Goal: Information Seeking & Learning: Find specific fact

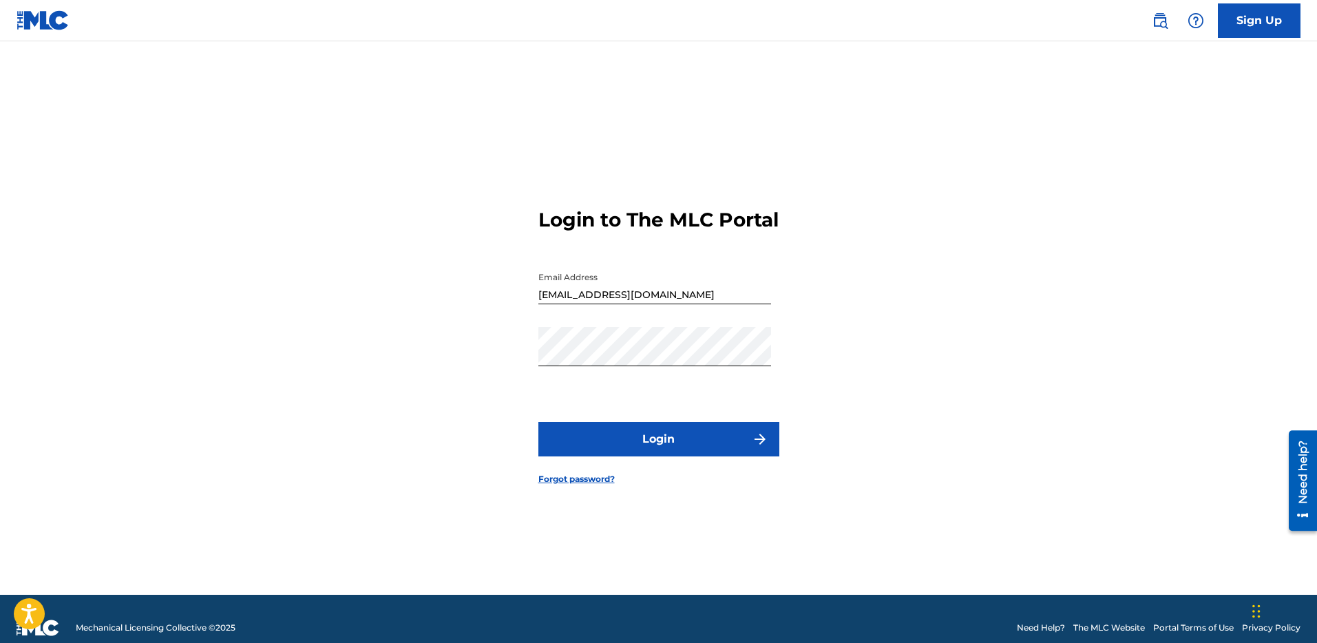
click at [689, 446] on button "Login" at bounding box center [659, 439] width 241 height 34
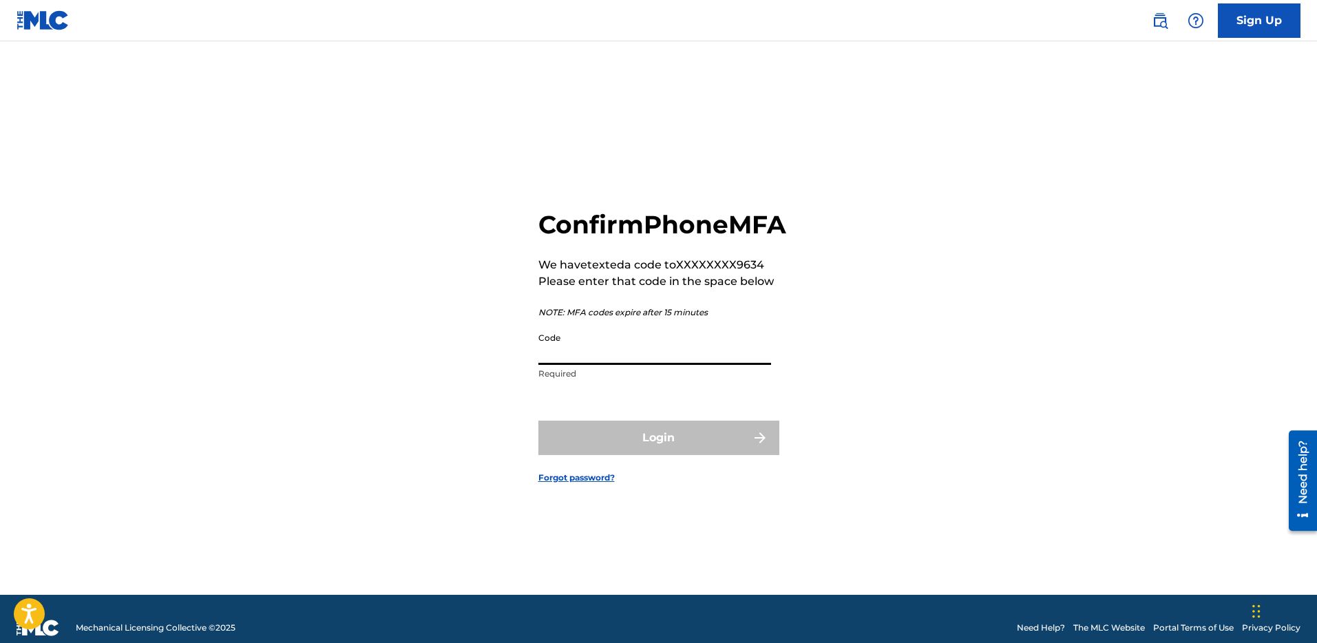
click at [599, 361] on input "Code" at bounding box center [655, 345] width 233 height 39
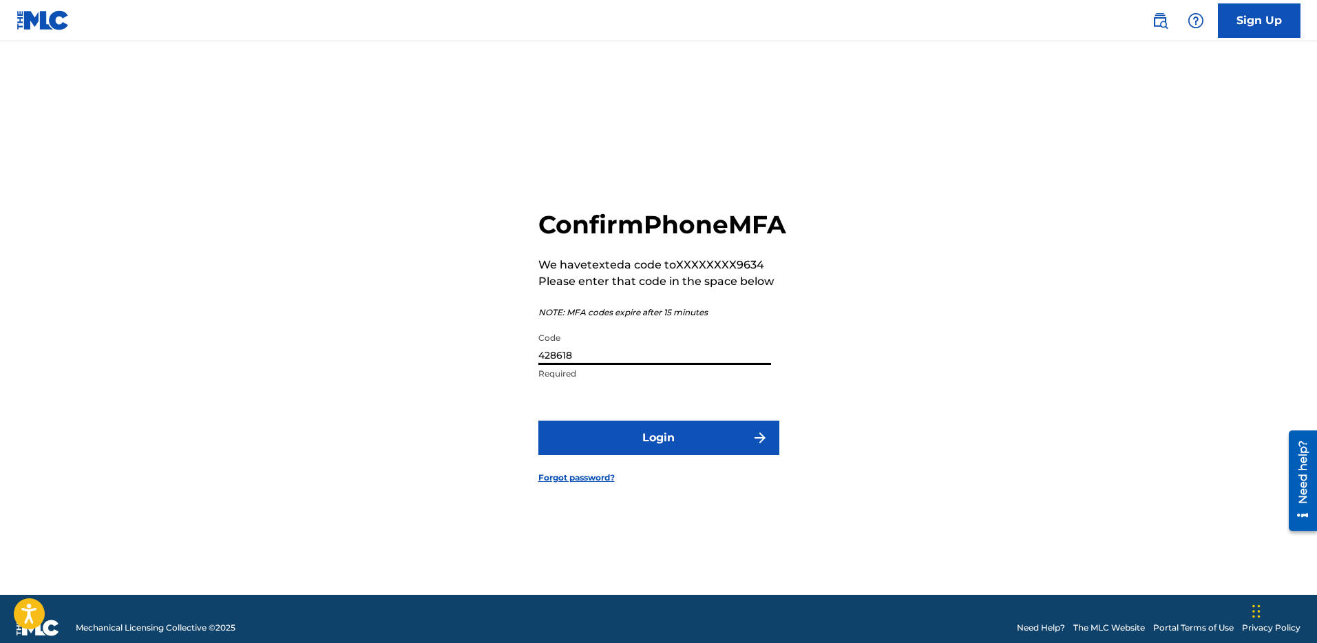
type input "428618"
click at [672, 455] on button "Login" at bounding box center [659, 438] width 241 height 34
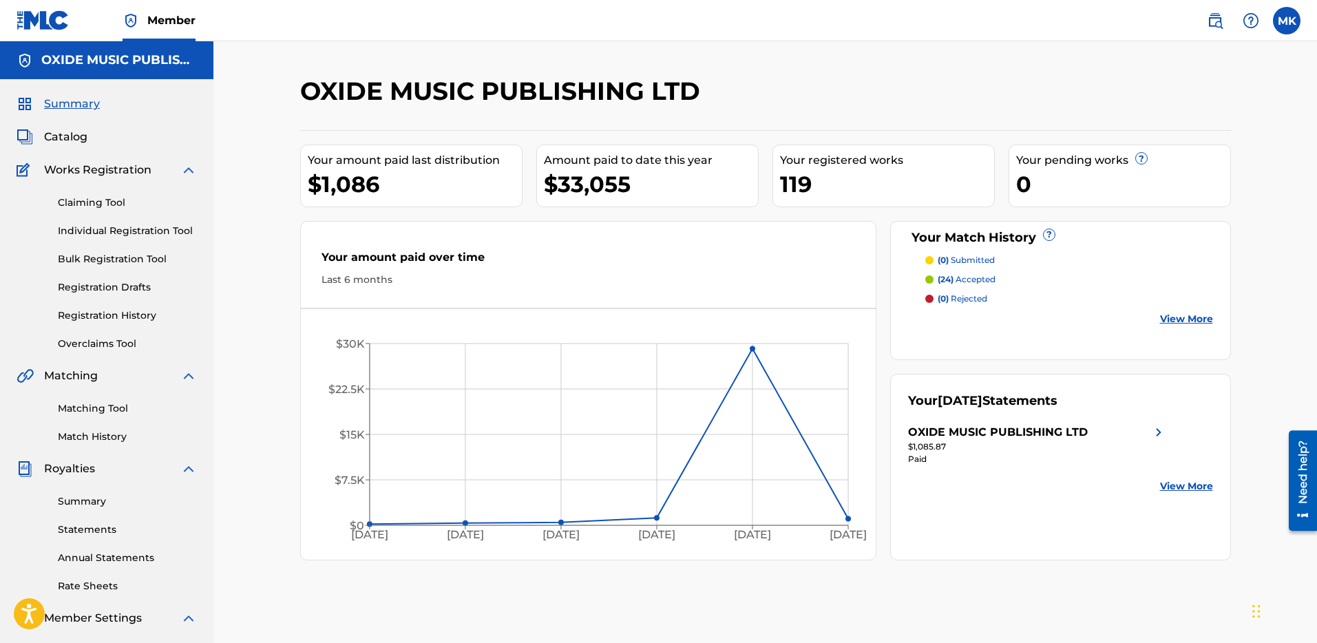
click at [1211, 21] on img at bounding box center [1215, 20] width 17 height 17
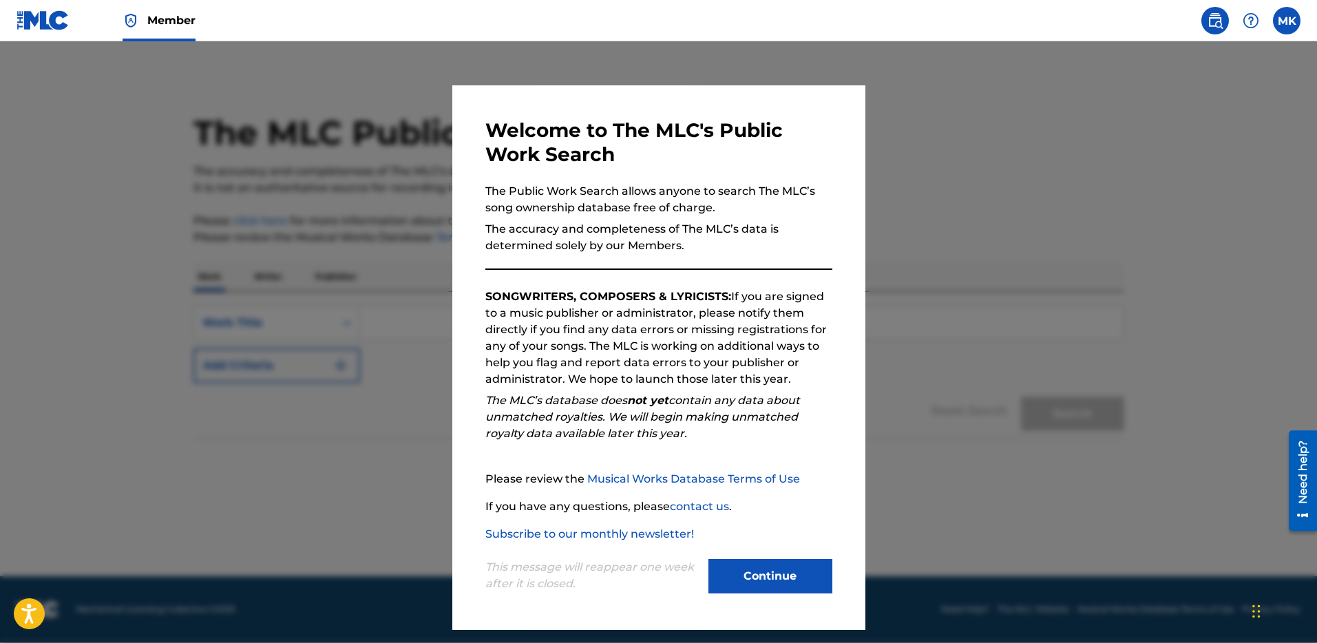
scroll to position [11, 0]
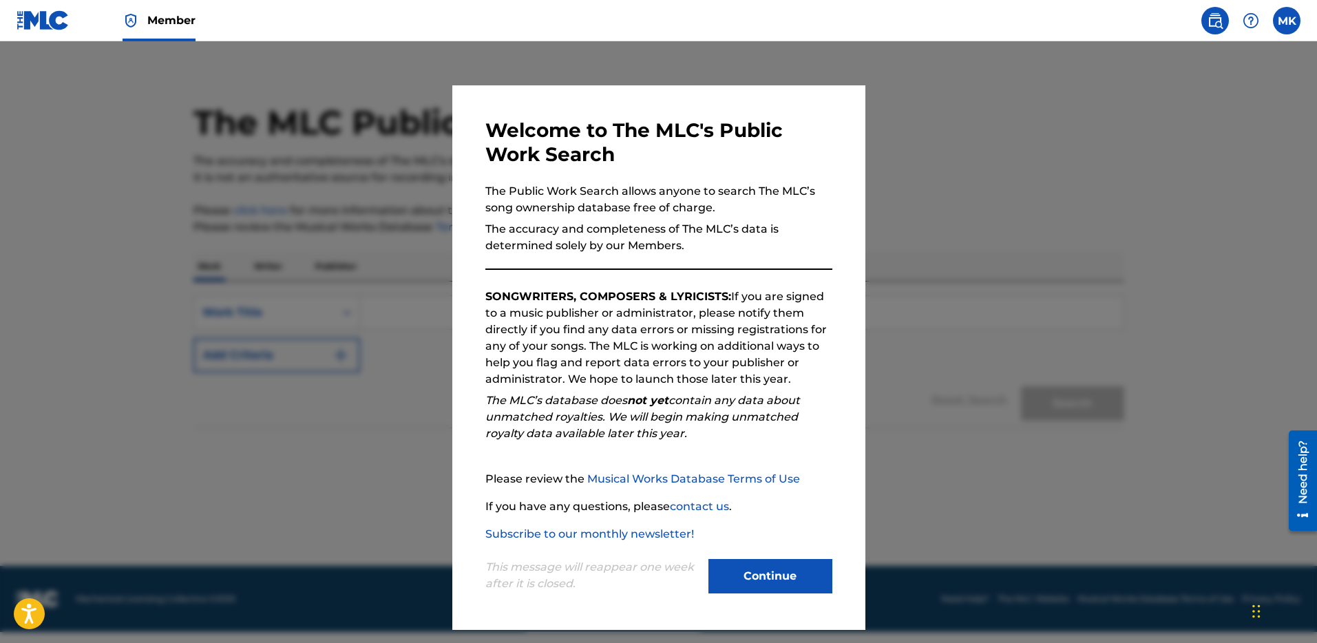
click at [787, 579] on button "Continue" at bounding box center [771, 576] width 124 height 34
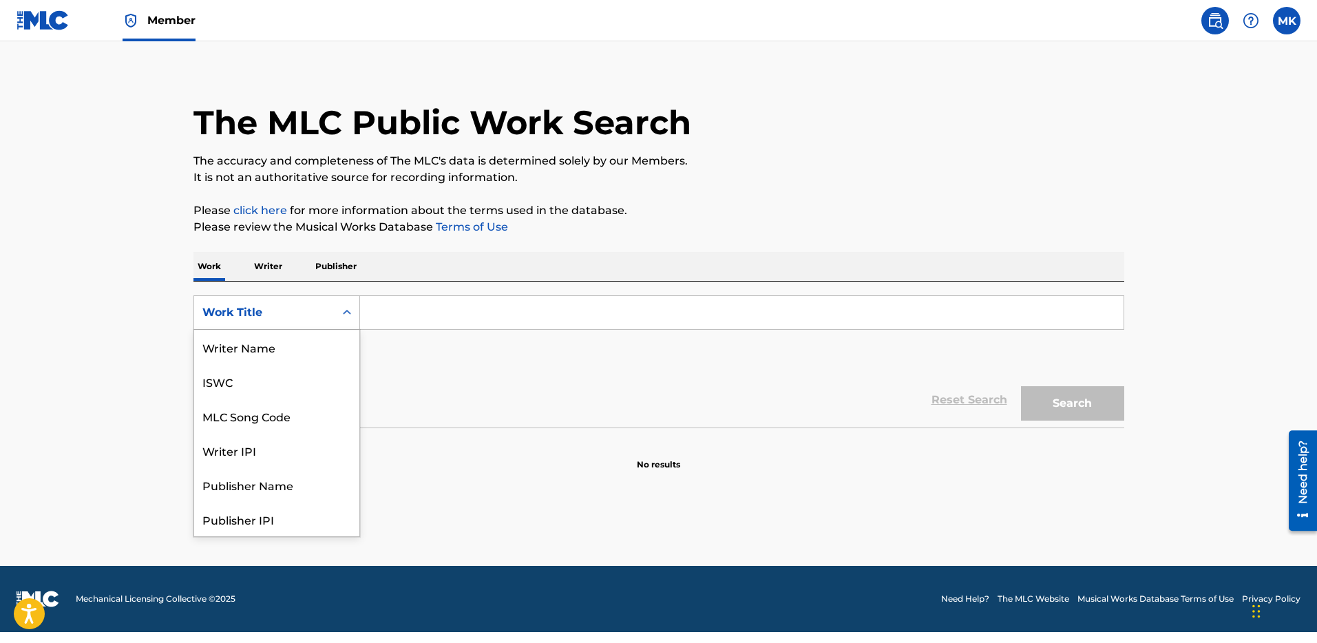
click at [346, 320] on div "Search Form" at bounding box center [347, 312] width 25 height 25
click at [242, 382] on div "Writer IPI" at bounding box center [276, 381] width 165 height 34
click at [350, 312] on icon "Search Form" at bounding box center [347, 312] width 8 height 5
click at [269, 262] on p "Writer" at bounding box center [268, 266] width 36 height 29
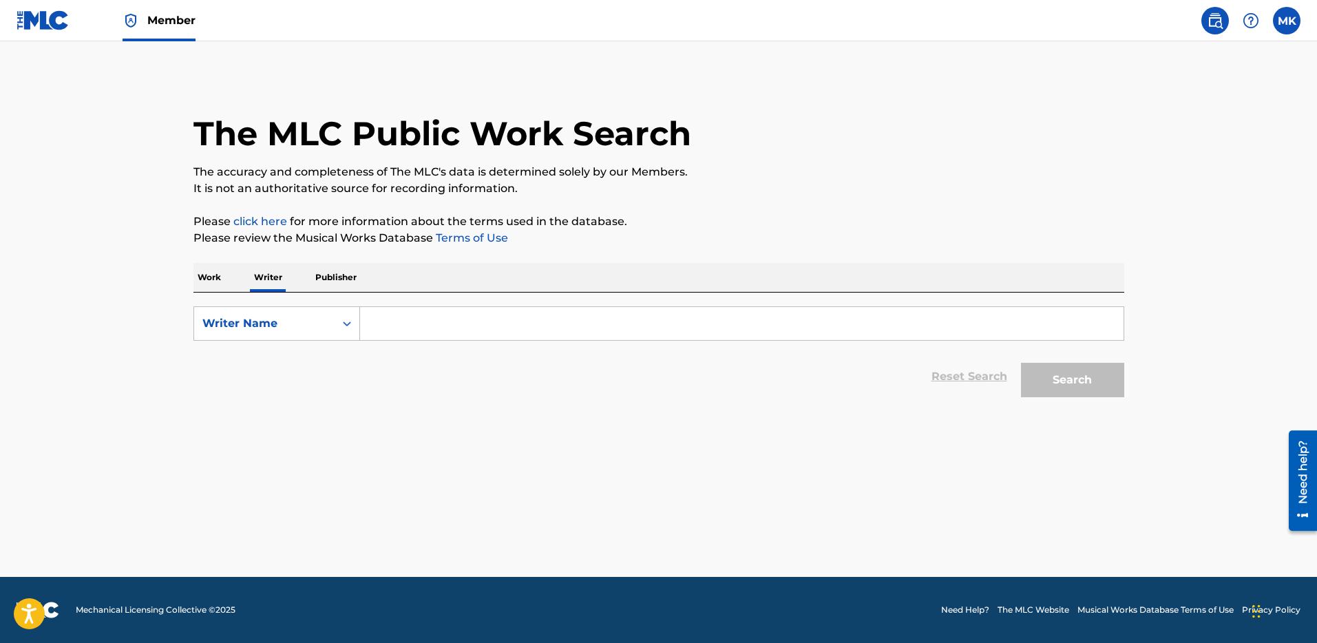
click at [388, 322] on input "Search Form" at bounding box center [742, 323] width 764 height 33
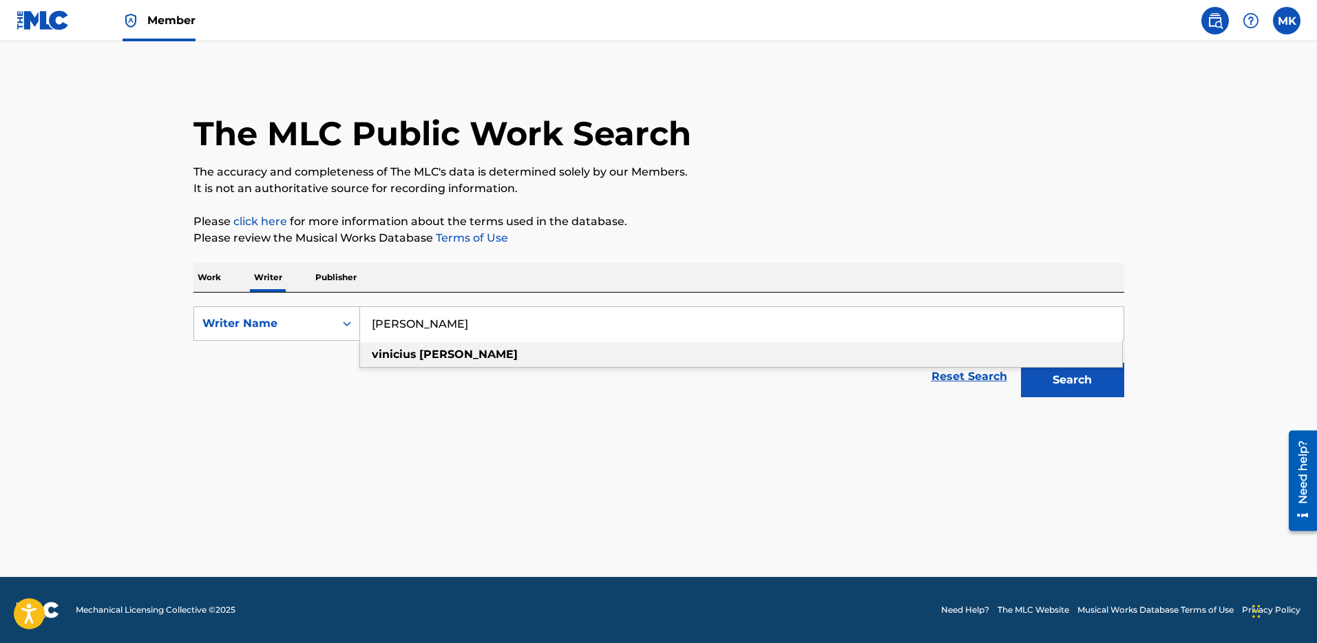
type input "[PERSON_NAME]"
click at [419, 351] on strong "[PERSON_NAME]" at bounding box center [468, 354] width 98 height 13
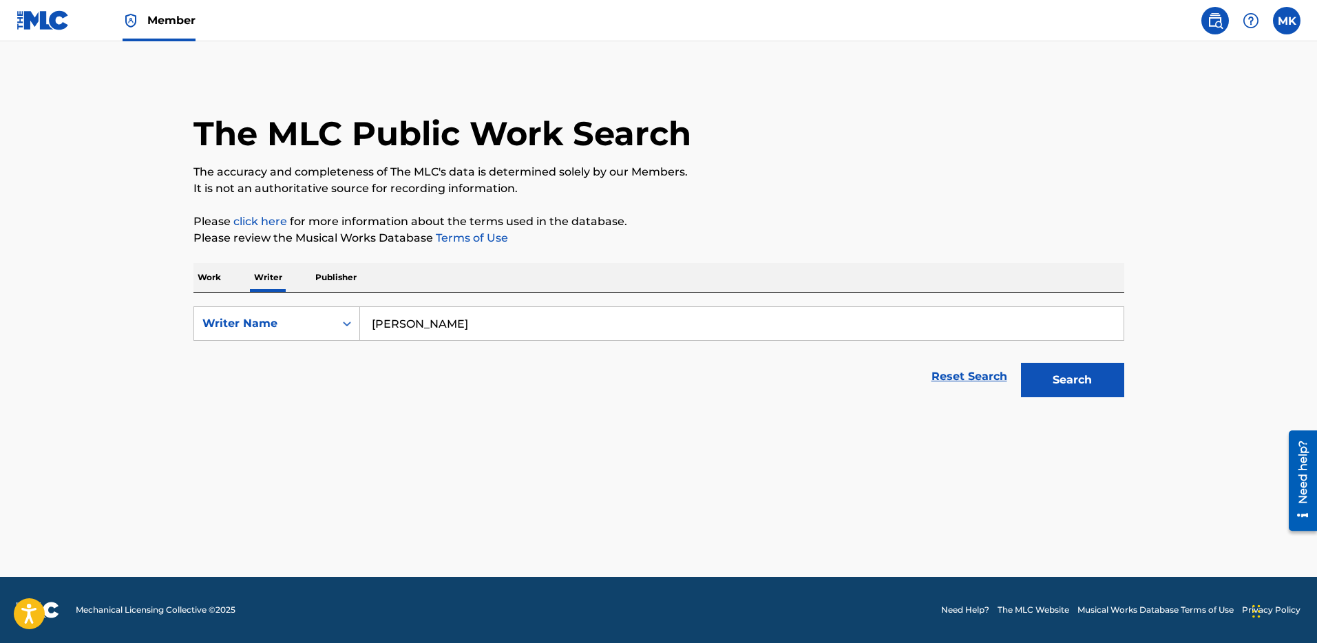
click at [1114, 386] on button "Search" at bounding box center [1072, 380] width 103 height 34
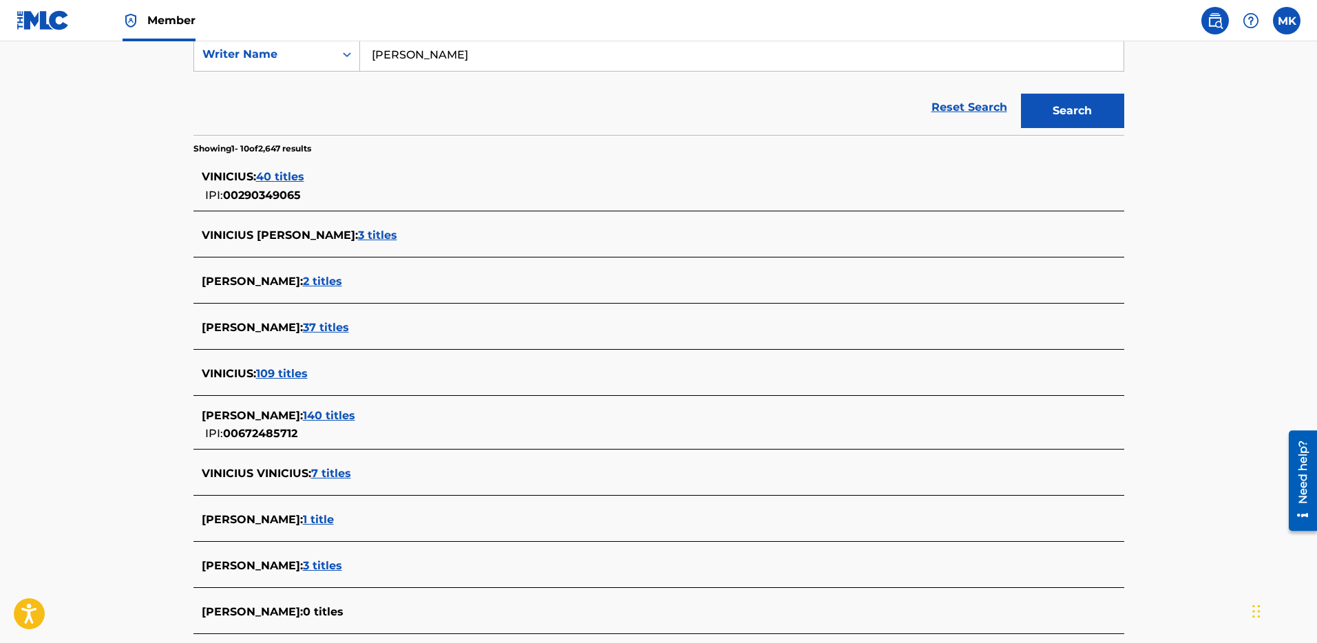
scroll to position [280, 0]
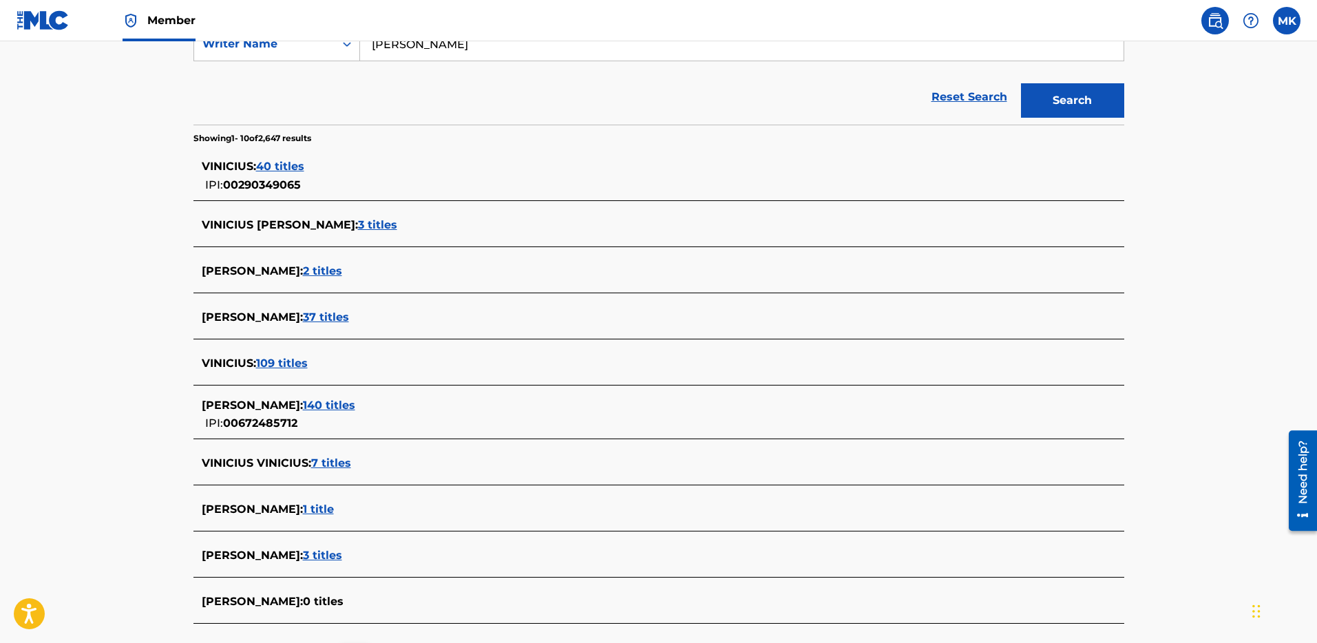
click at [325, 408] on span "140 titles" at bounding box center [329, 405] width 52 height 13
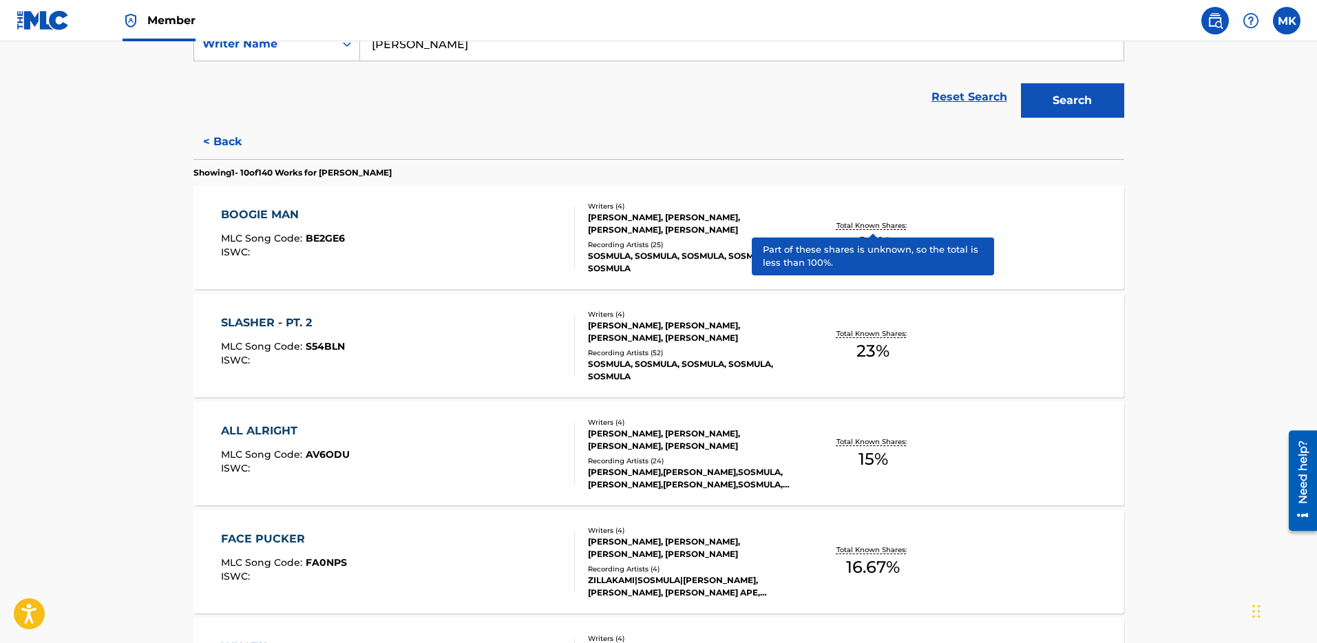
click at [867, 222] on p "Total Known Shares:" at bounding box center [874, 225] width 74 height 10
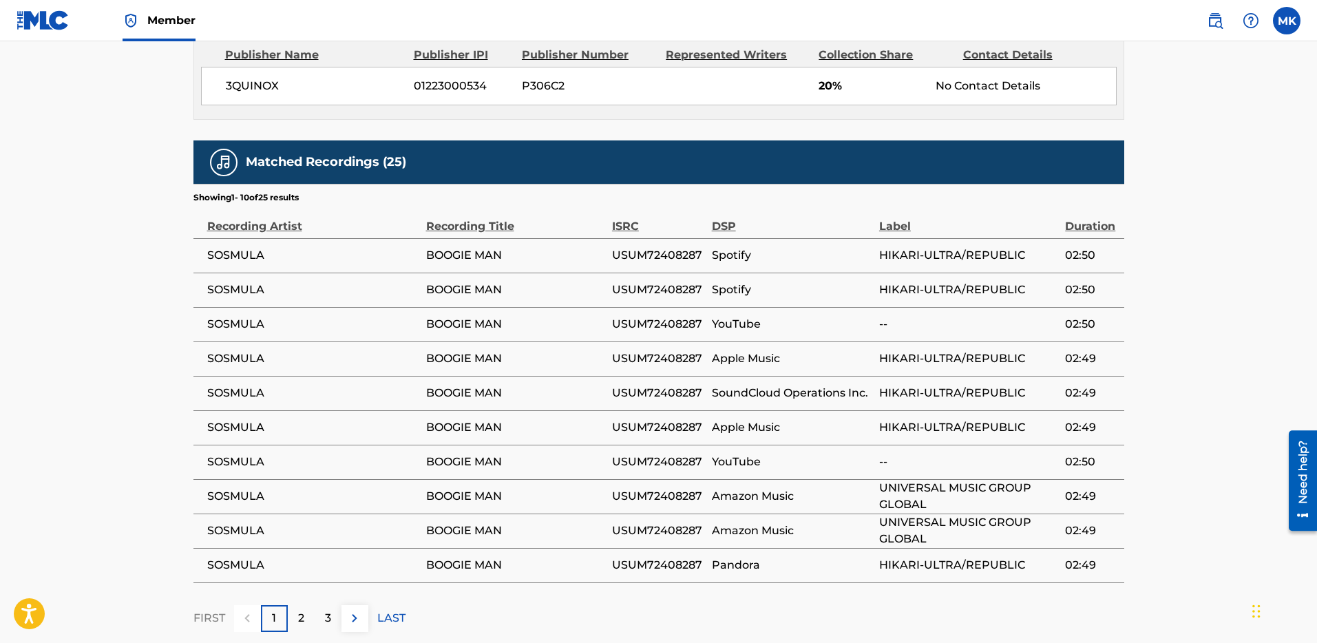
scroll to position [1127, 0]
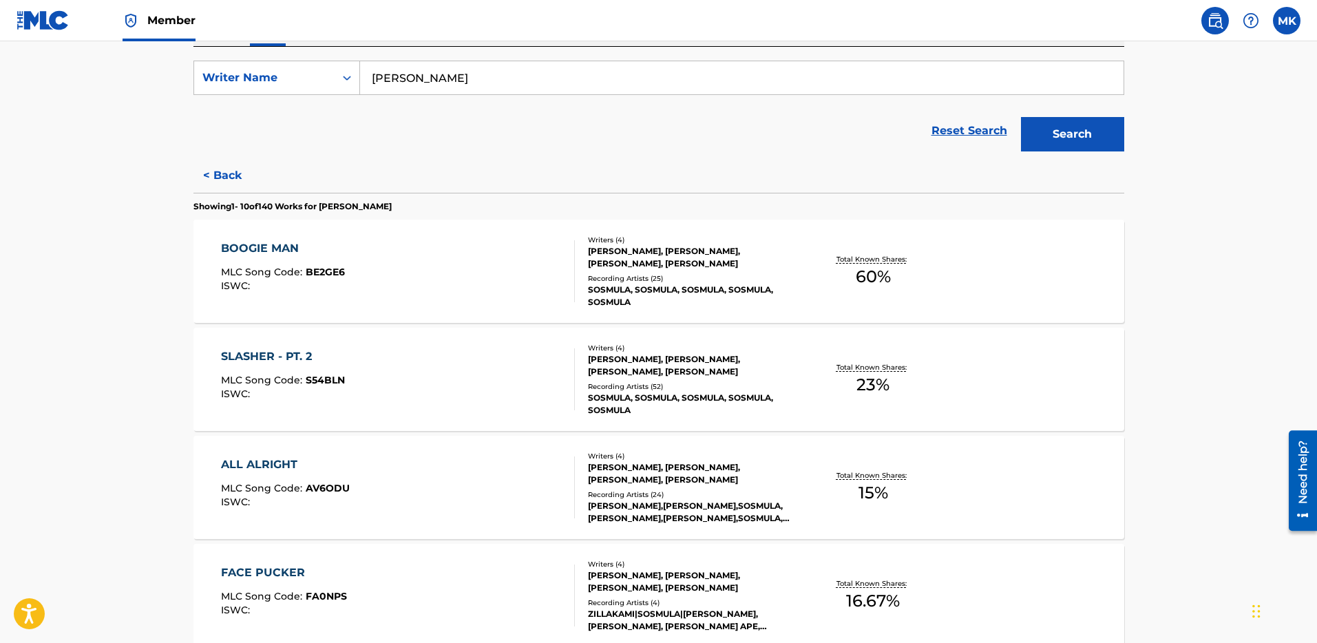
scroll to position [264, 0]
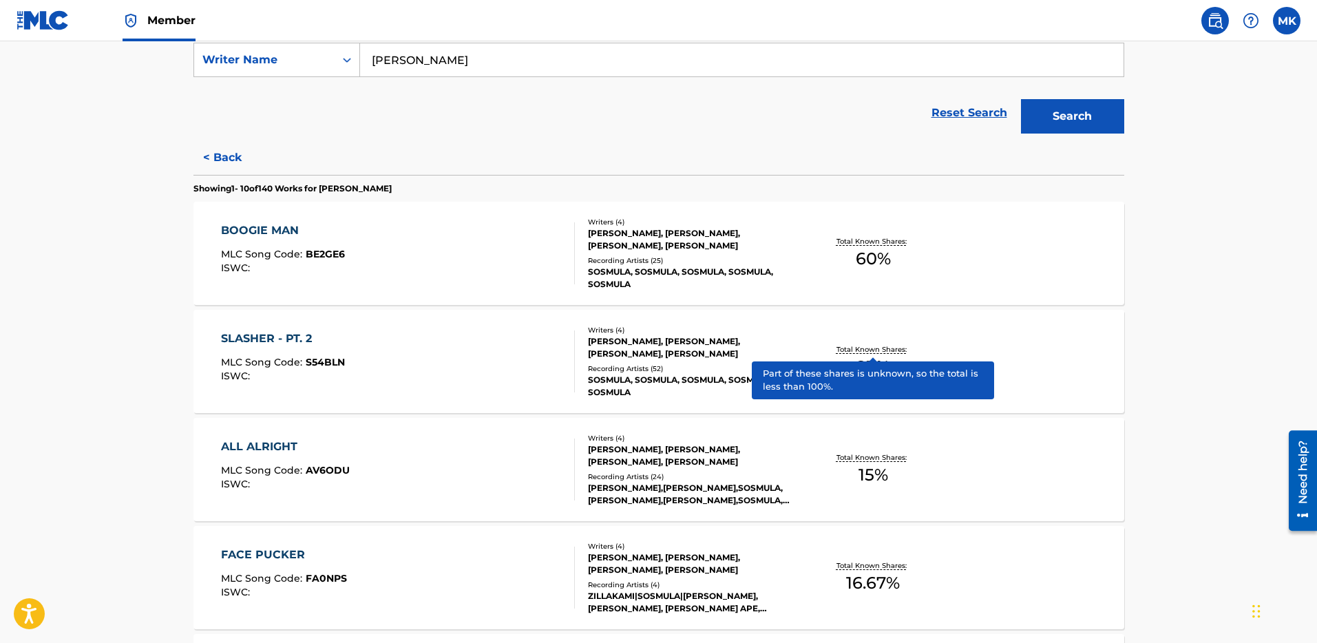
click at [886, 346] on p "Total Known Shares:" at bounding box center [874, 349] width 74 height 10
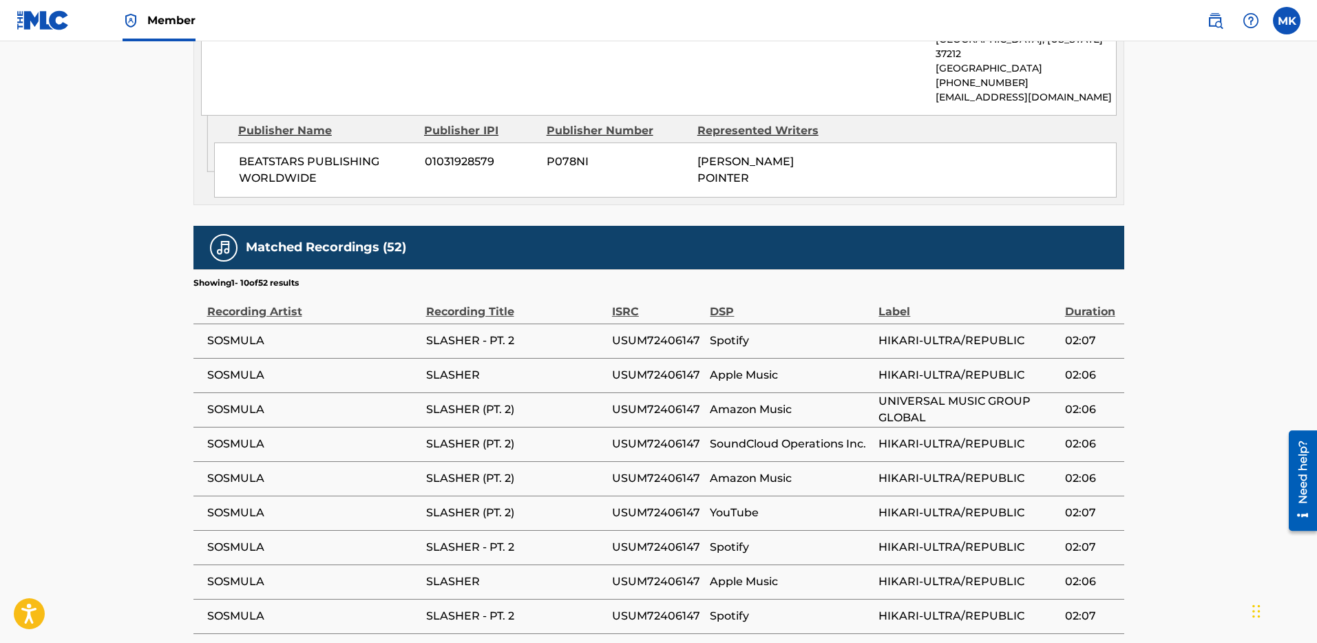
scroll to position [847, 0]
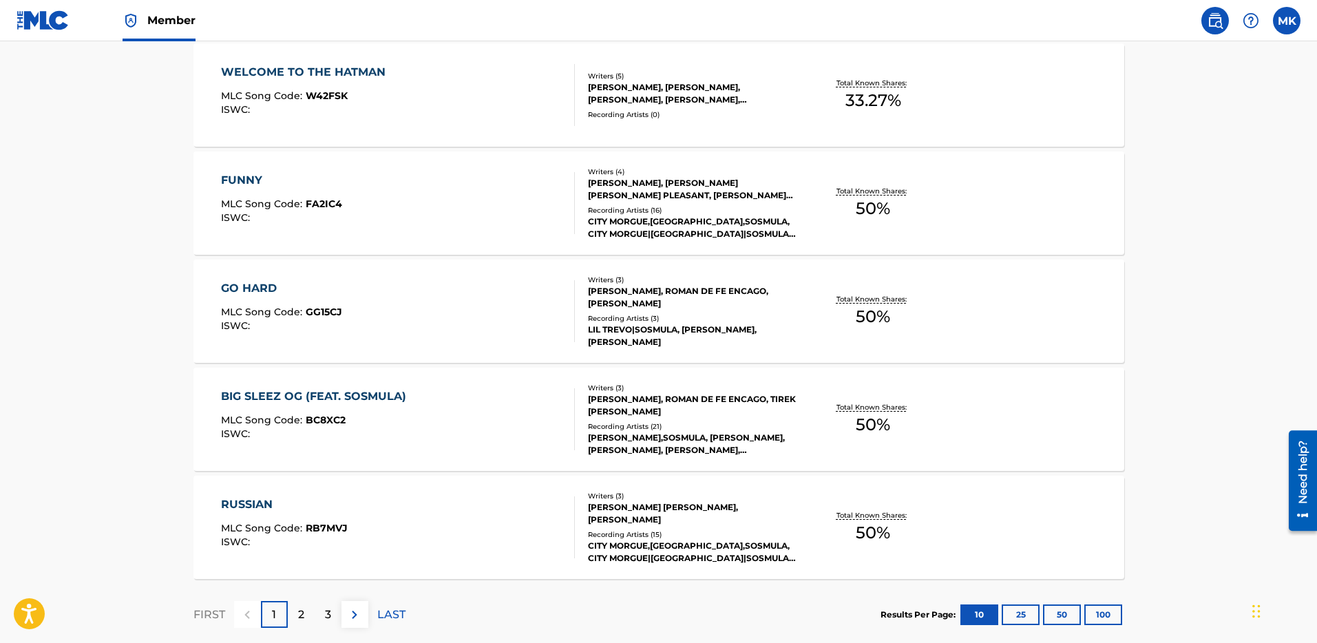
scroll to position [971, 0]
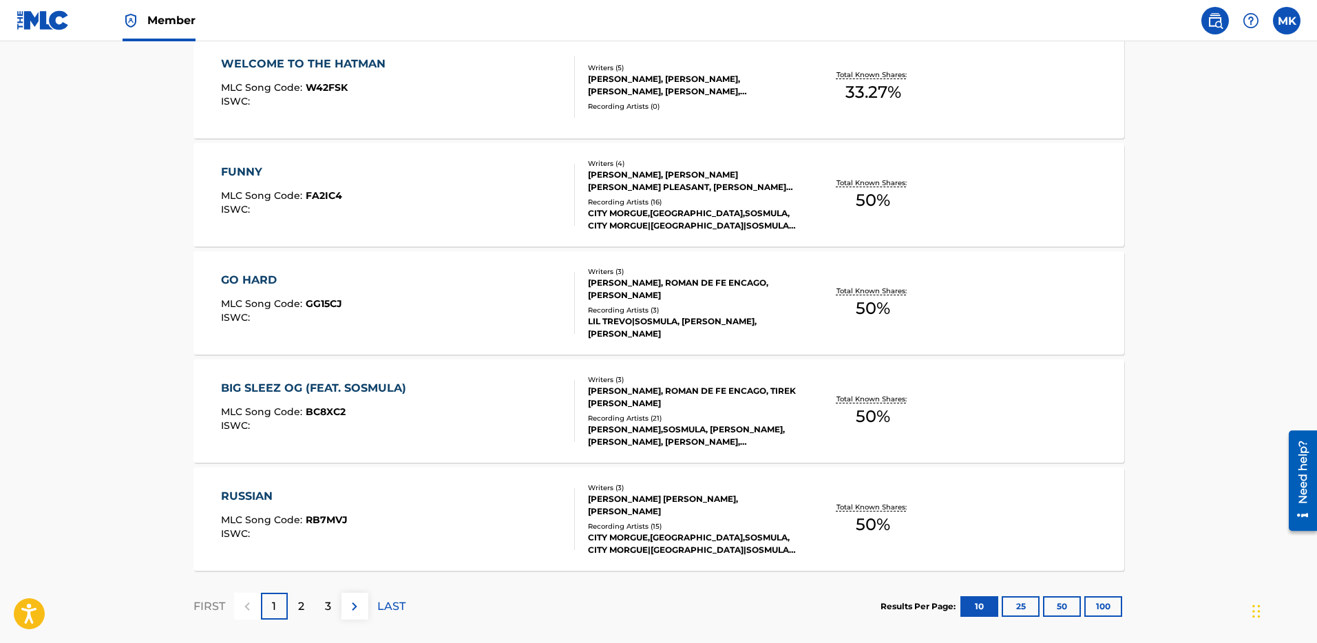
click at [638, 293] on div "[PERSON_NAME], ROMAN DE FE ENCAGO, [PERSON_NAME]" at bounding box center [692, 289] width 208 height 25
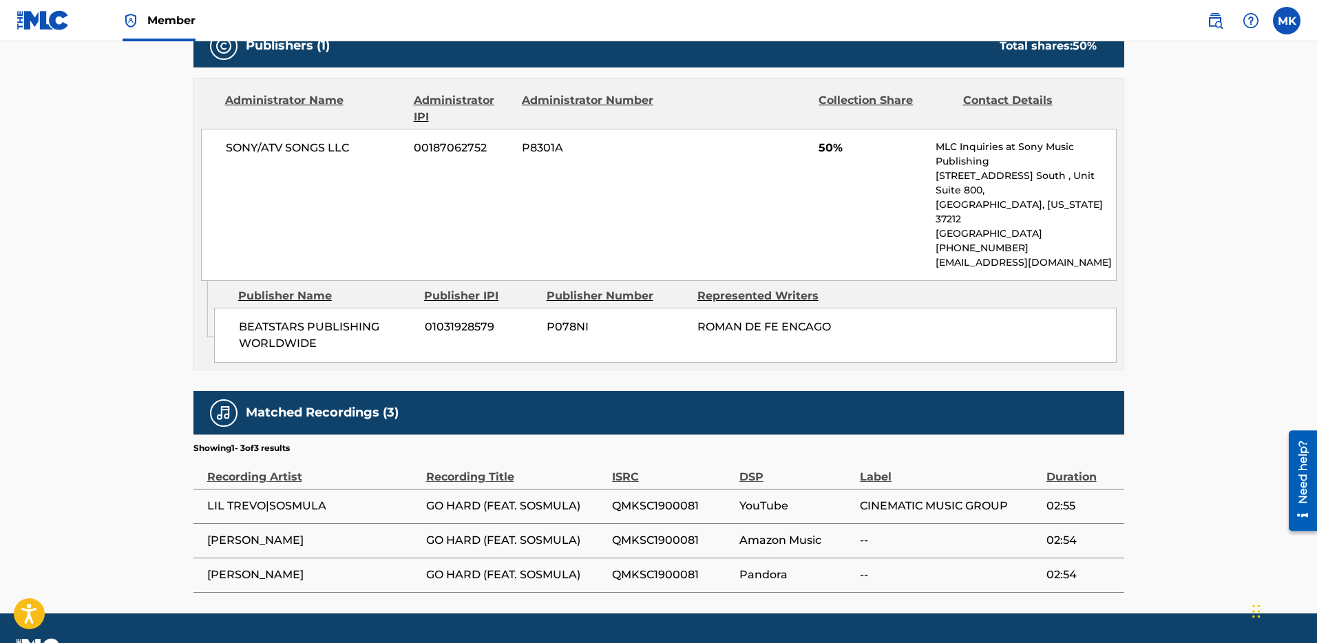
scroll to position [667, 0]
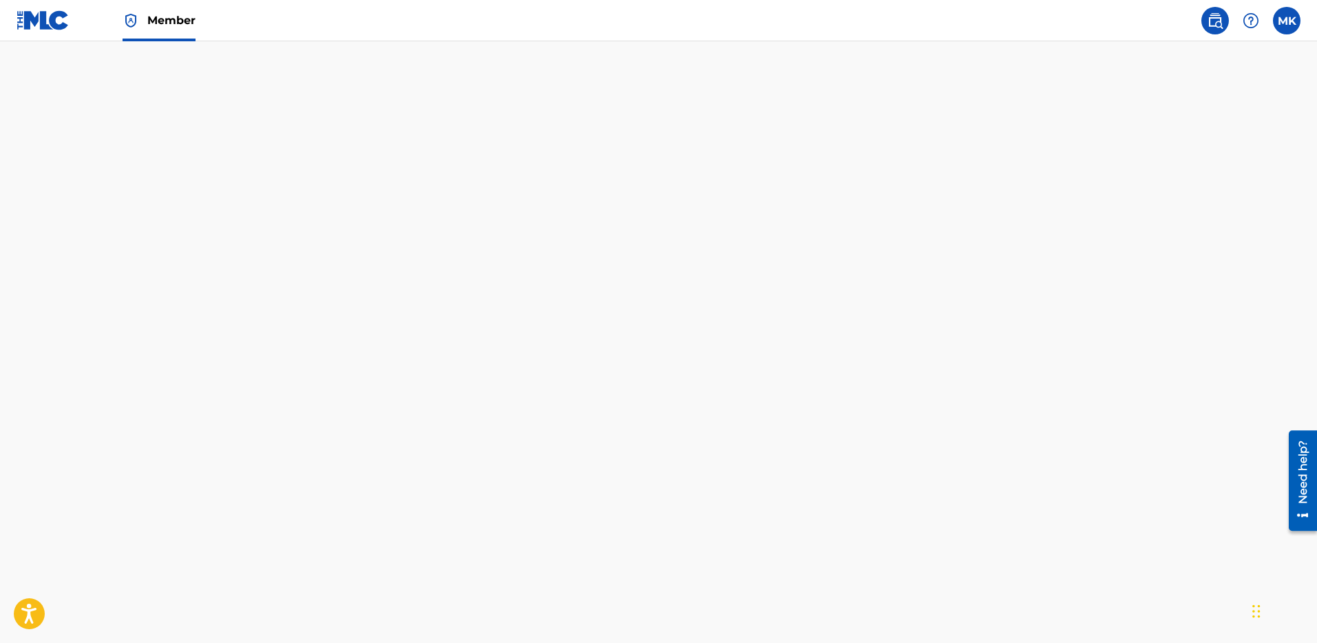
scroll to position [1054, 0]
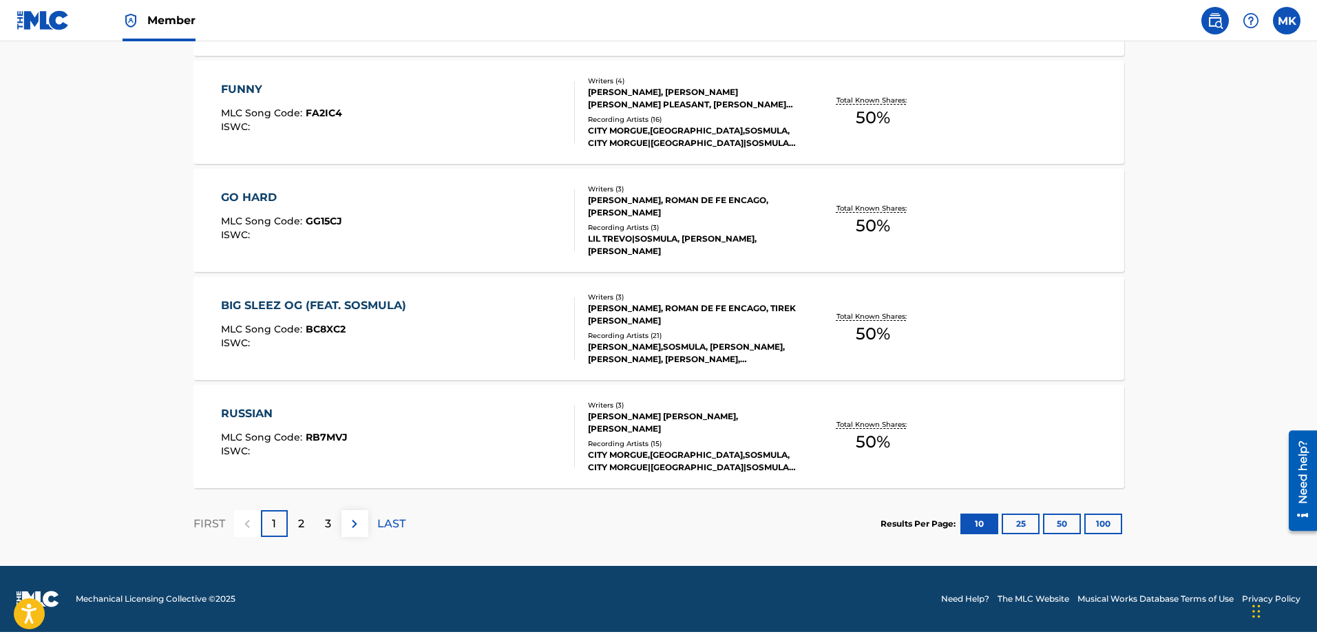
click at [302, 520] on p "2" at bounding box center [301, 524] width 6 height 17
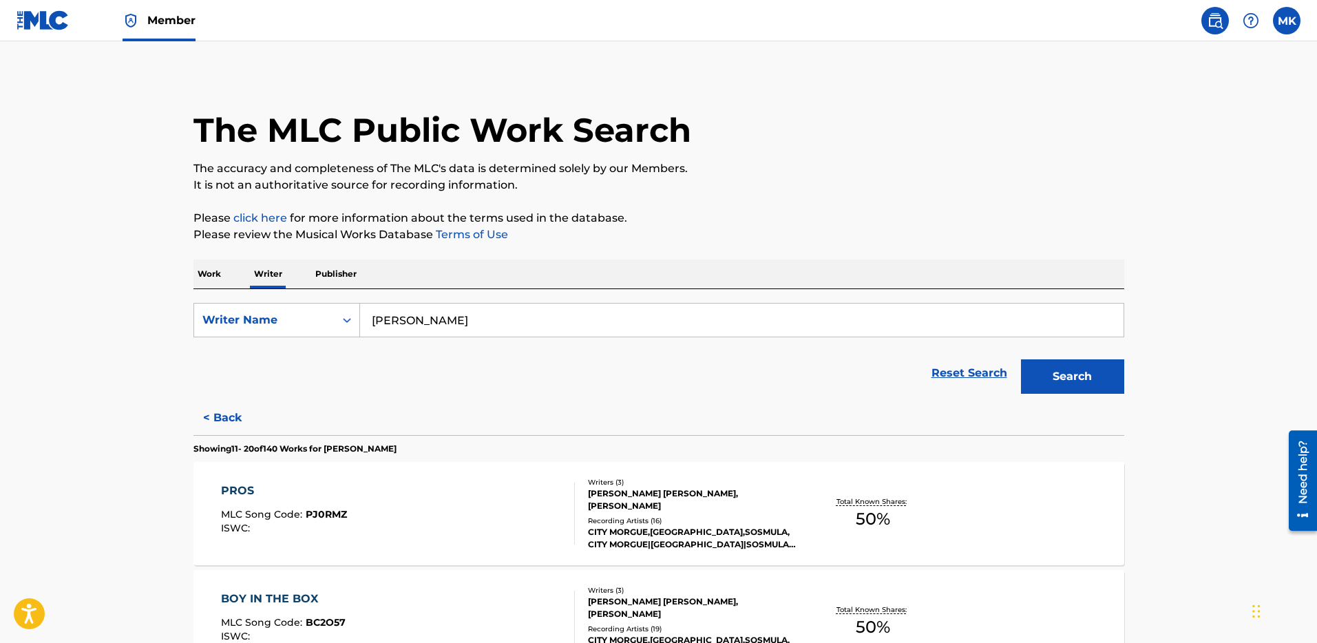
scroll to position [0, 0]
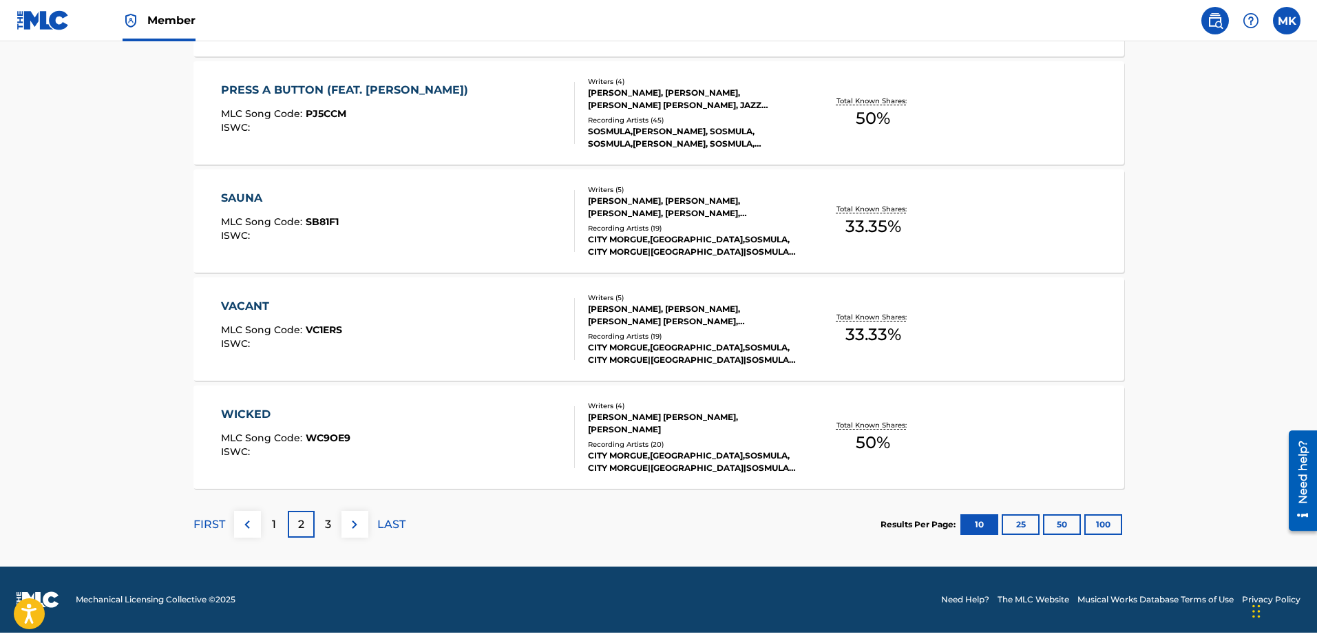
click at [1069, 527] on button "50" at bounding box center [1062, 524] width 38 height 21
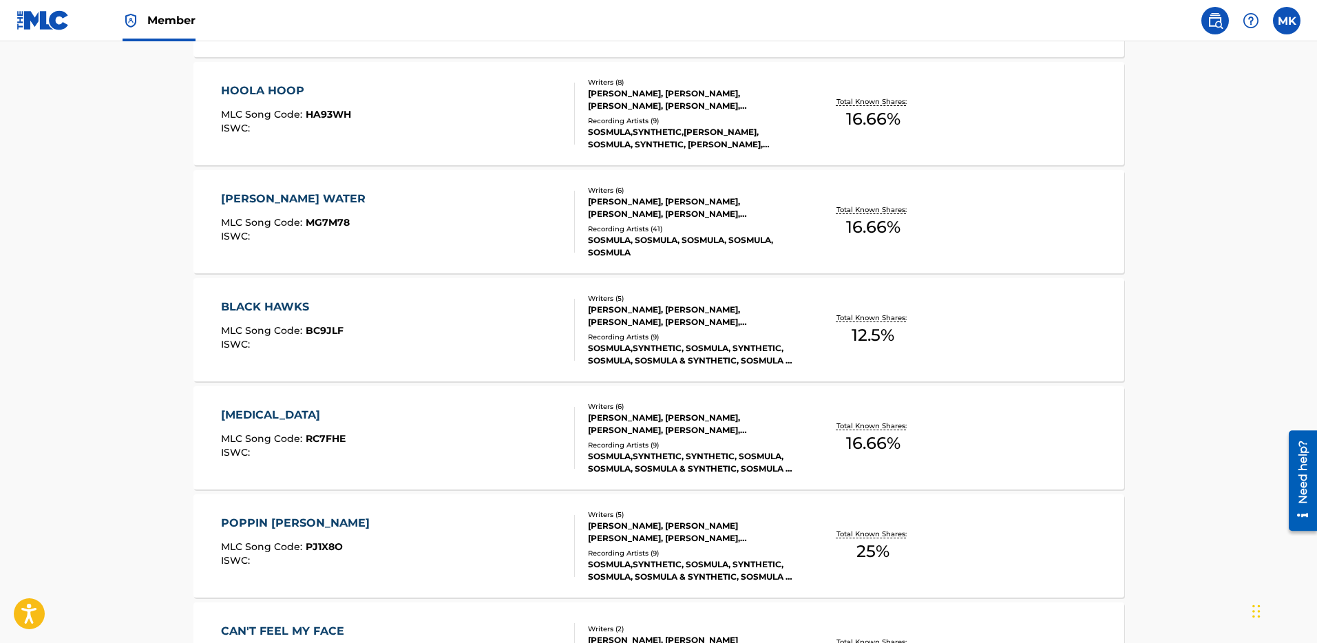
scroll to position [5378, 0]
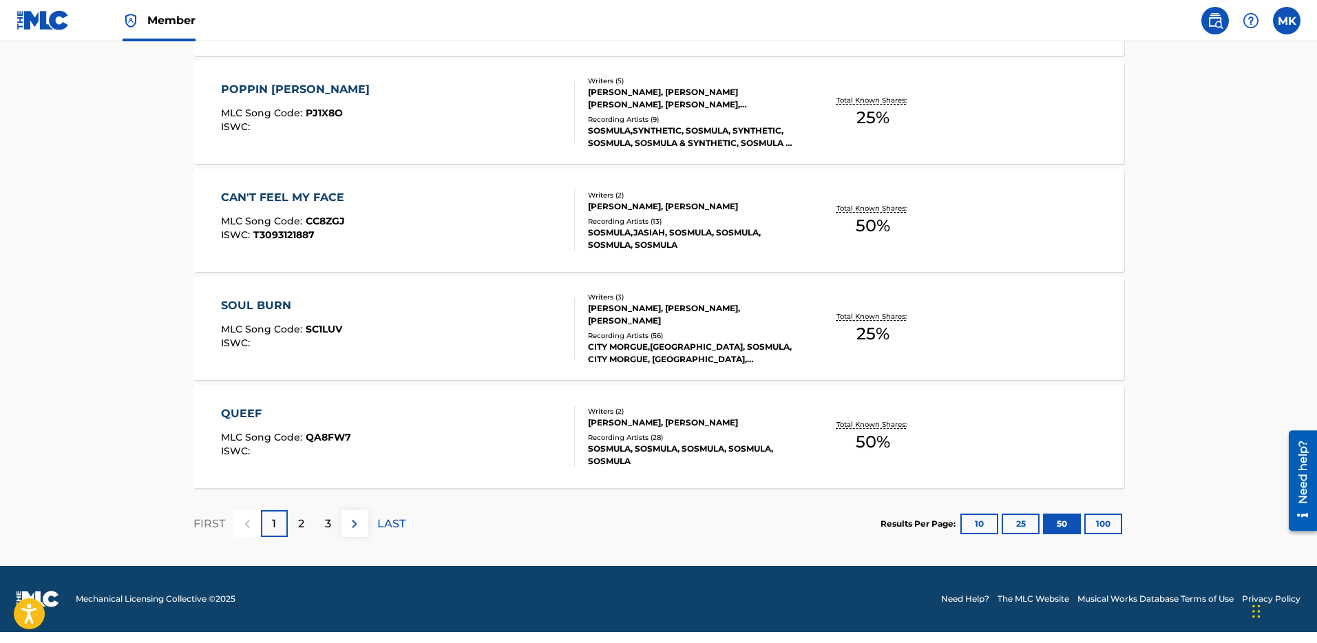
click at [1099, 526] on button "100" at bounding box center [1104, 524] width 38 height 21
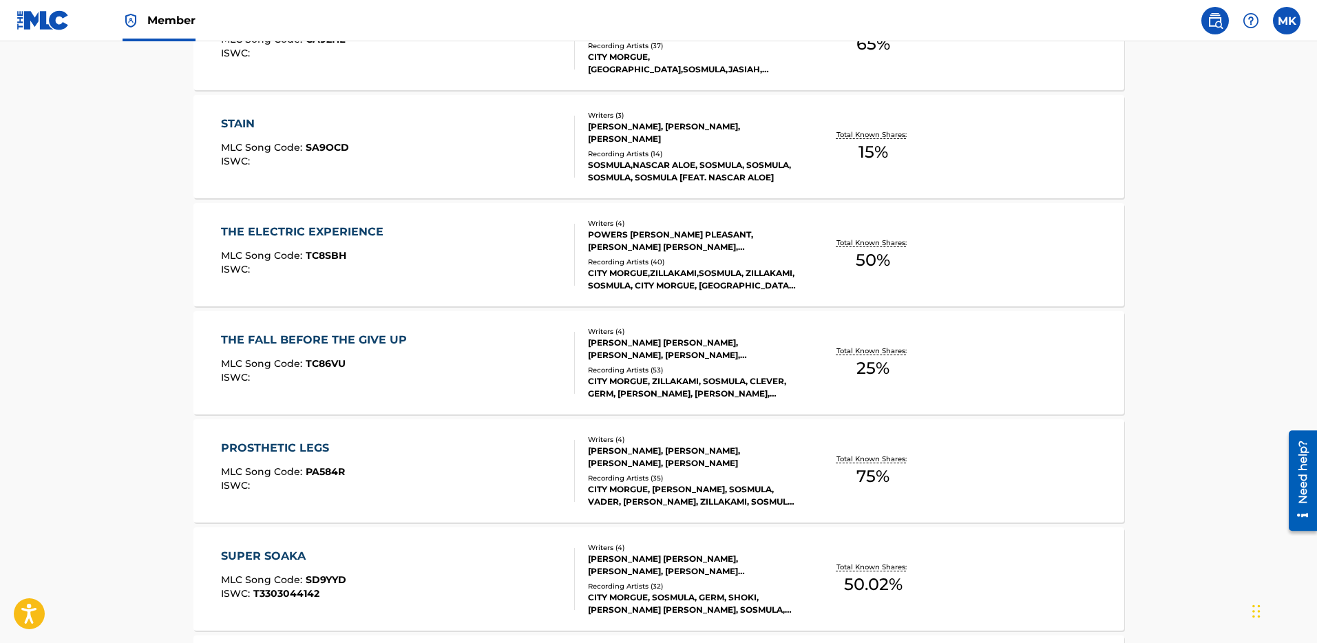
scroll to position [10428, 0]
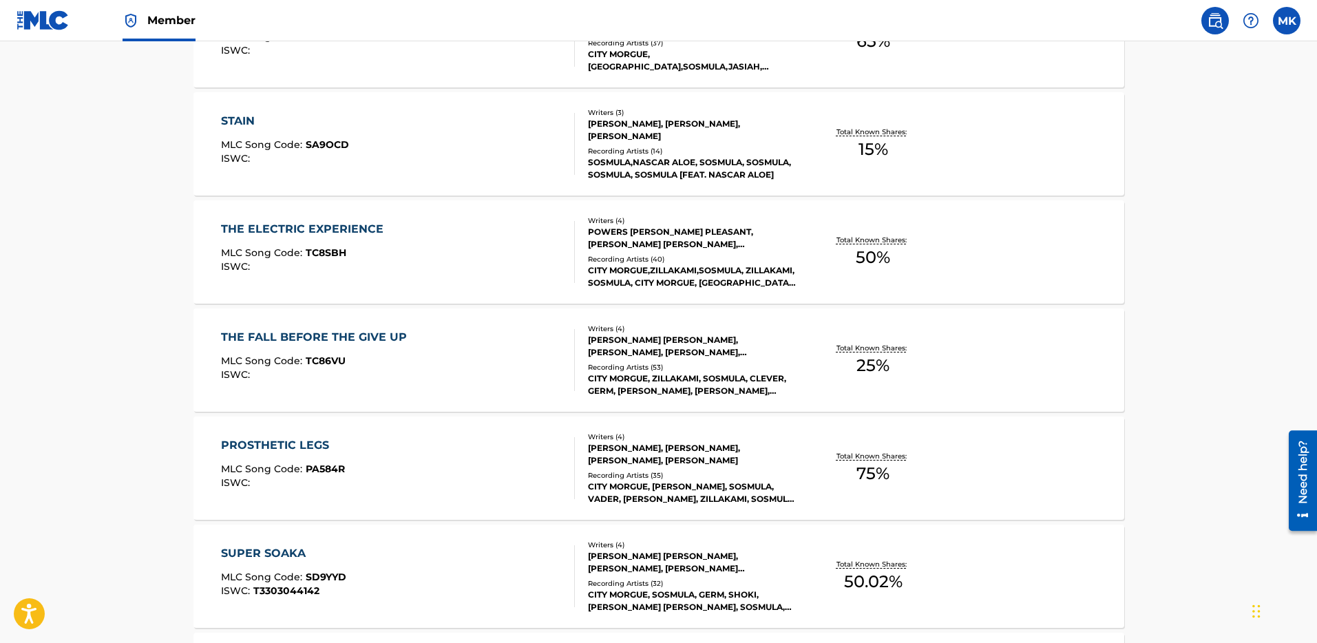
click at [879, 475] on span "75 %" at bounding box center [873, 473] width 33 height 25
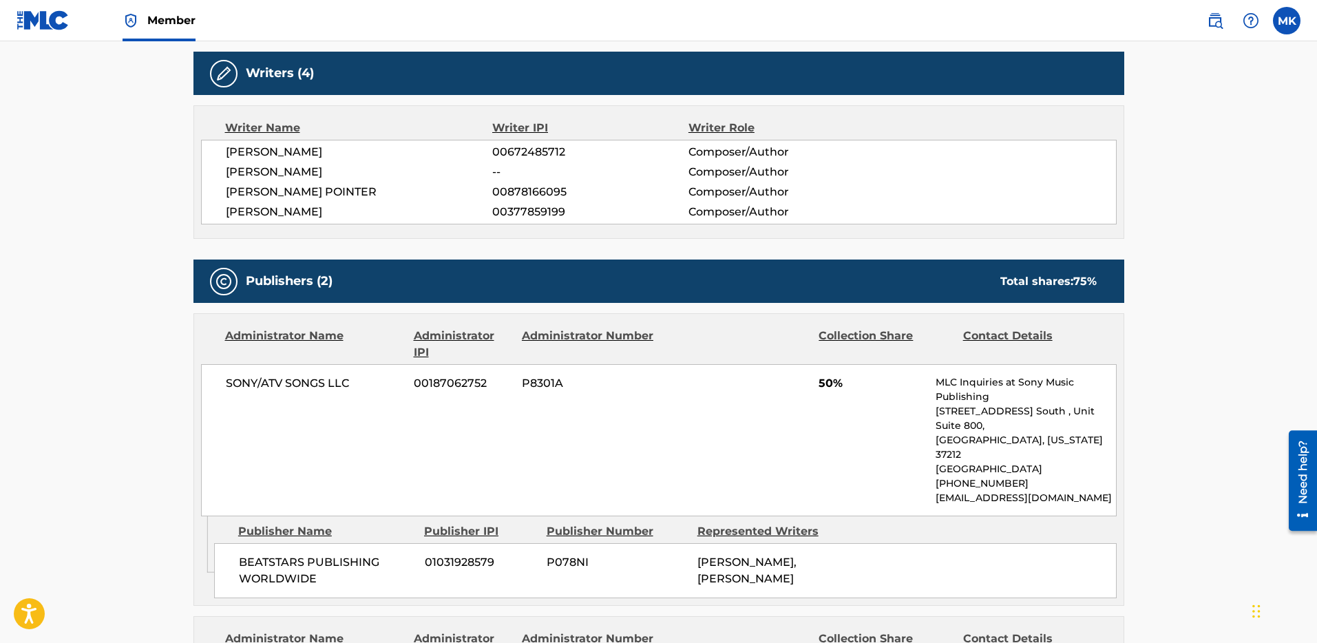
scroll to position [432, 0]
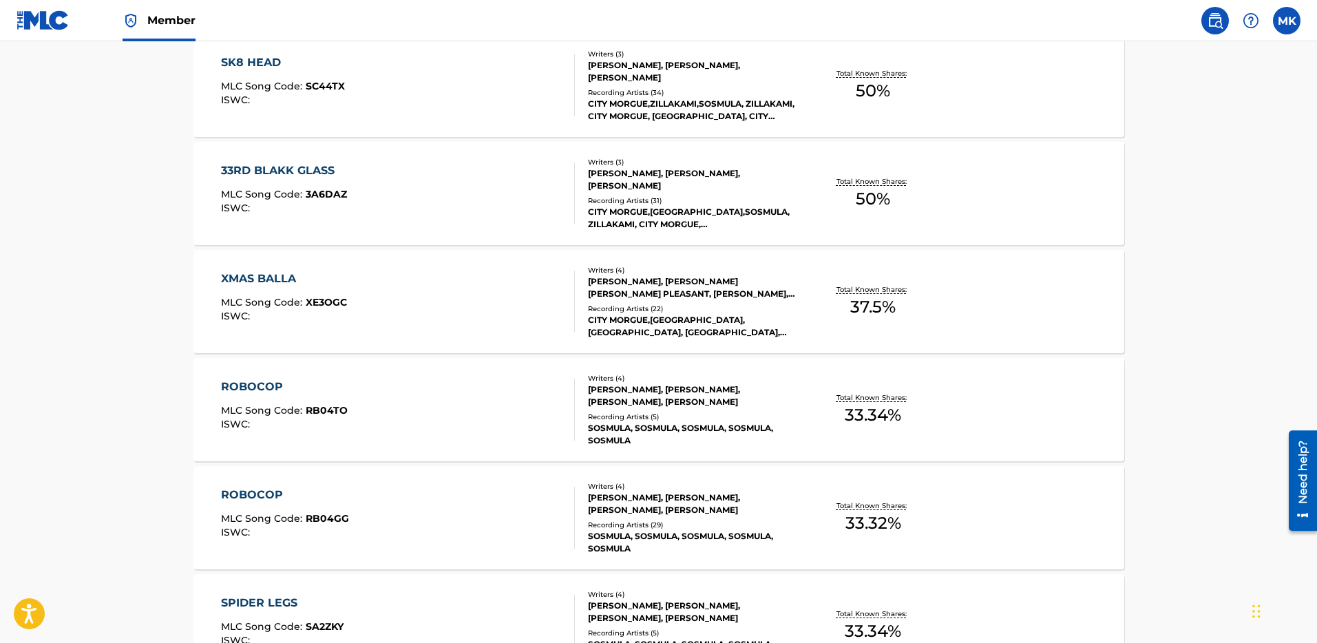
scroll to position [5837, 0]
click at [885, 193] on span "50 %" at bounding box center [873, 199] width 34 height 25
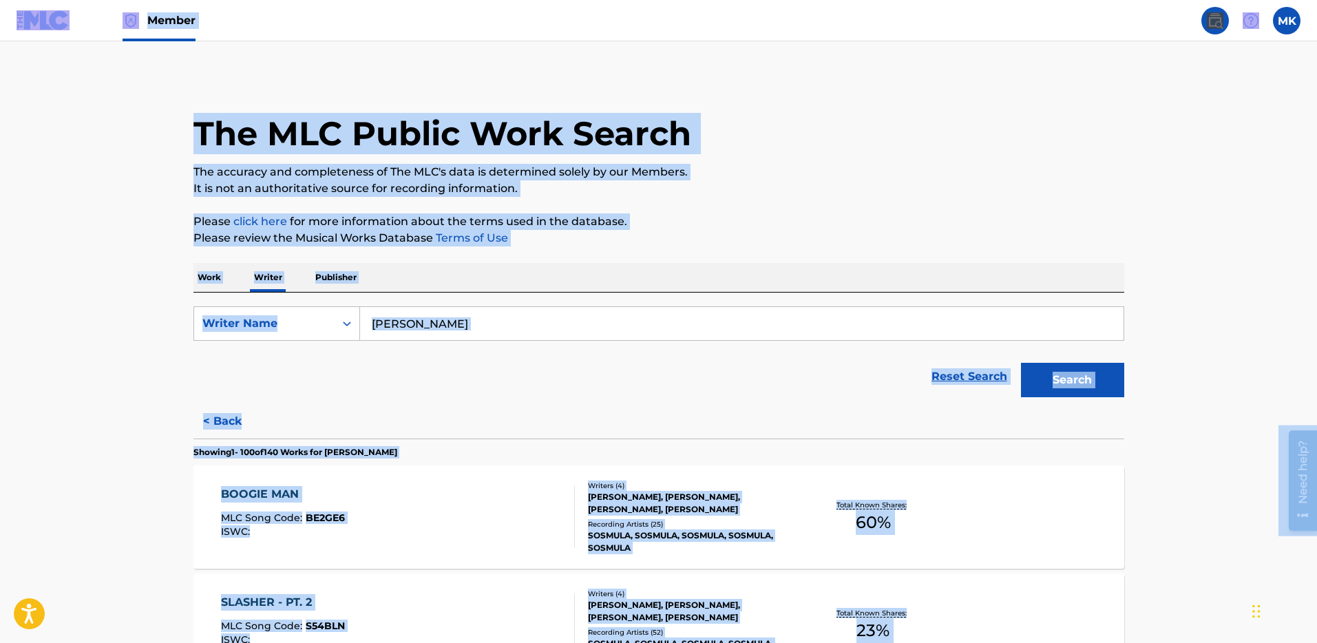
click at [791, 241] on p "Please review the Musical Works Database Terms of Use" at bounding box center [659, 238] width 931 height 17
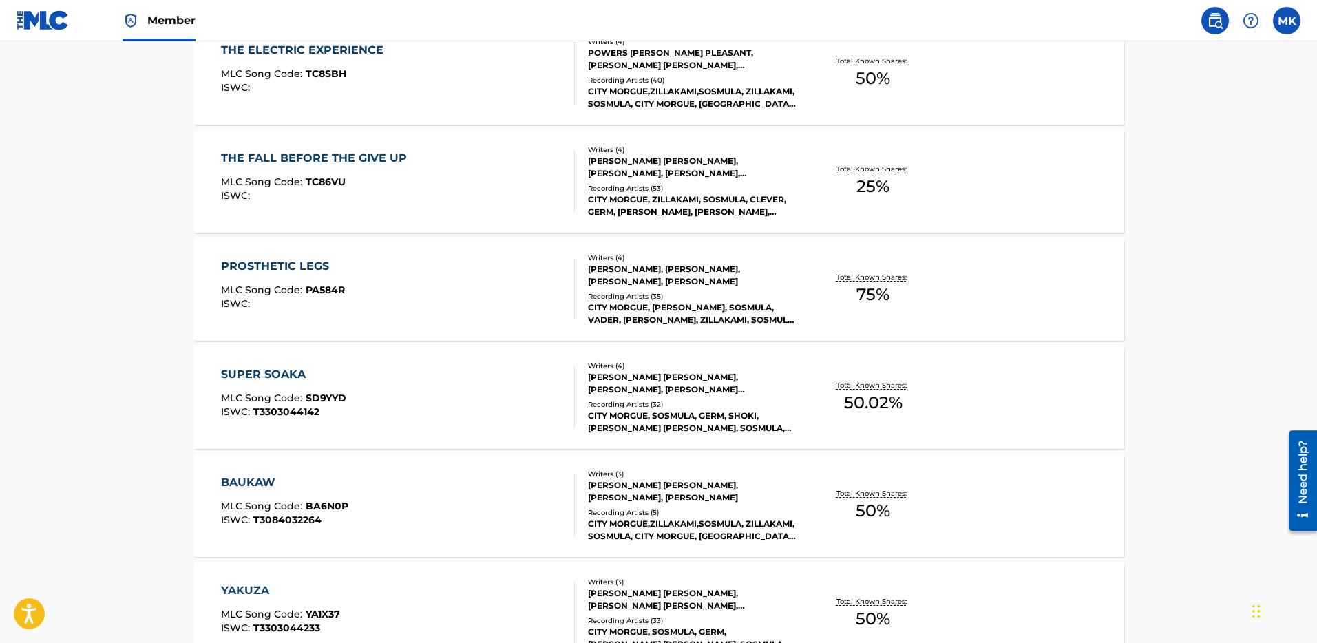
scroll to position [10784, 0]
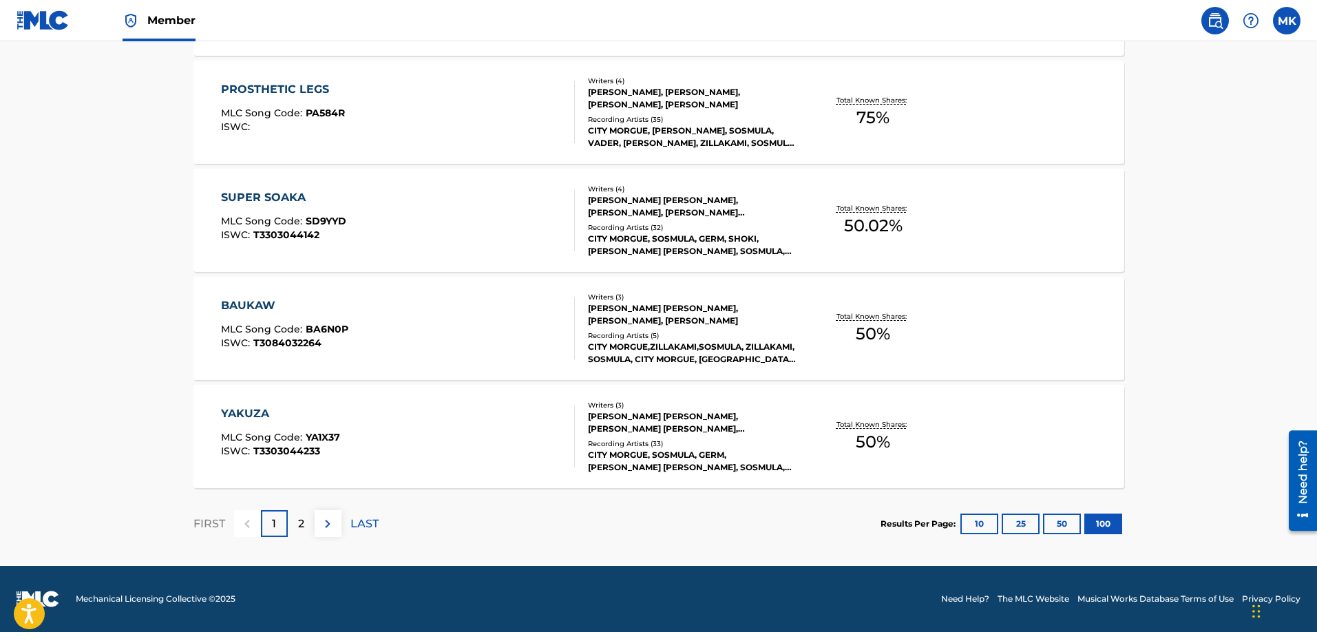
click at [295, 518] on div "2" at bounding box center [301, 523] width 27 height 27
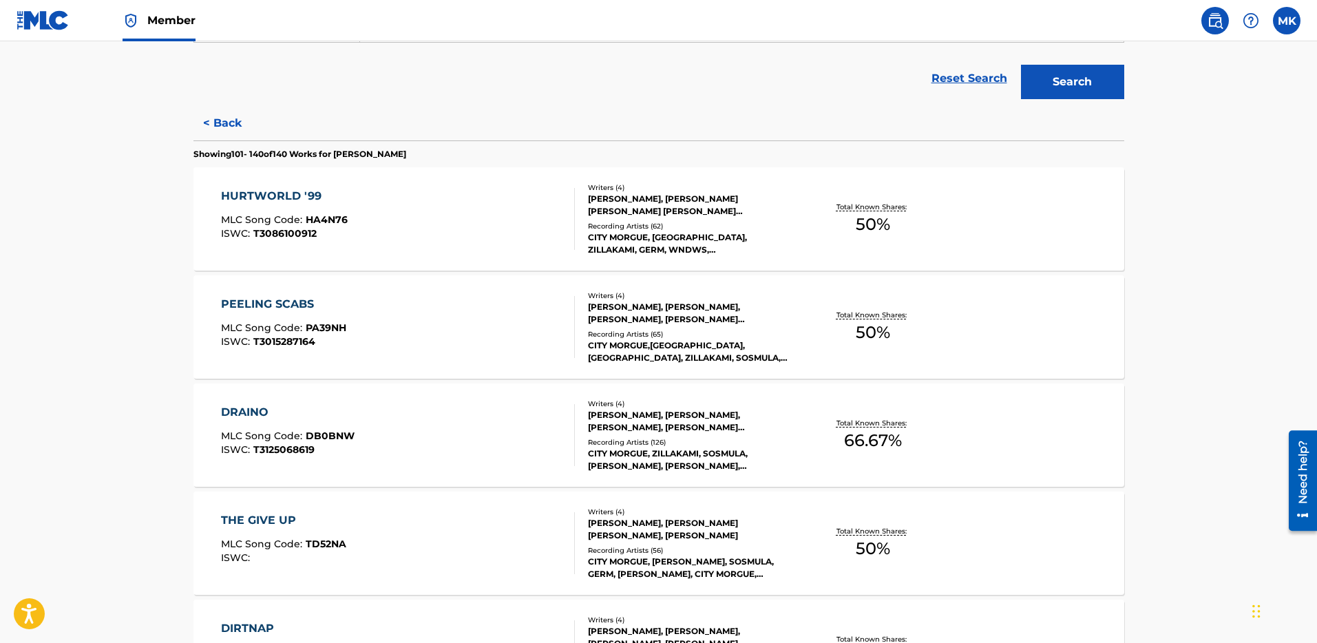
scroll to position [0, 0]
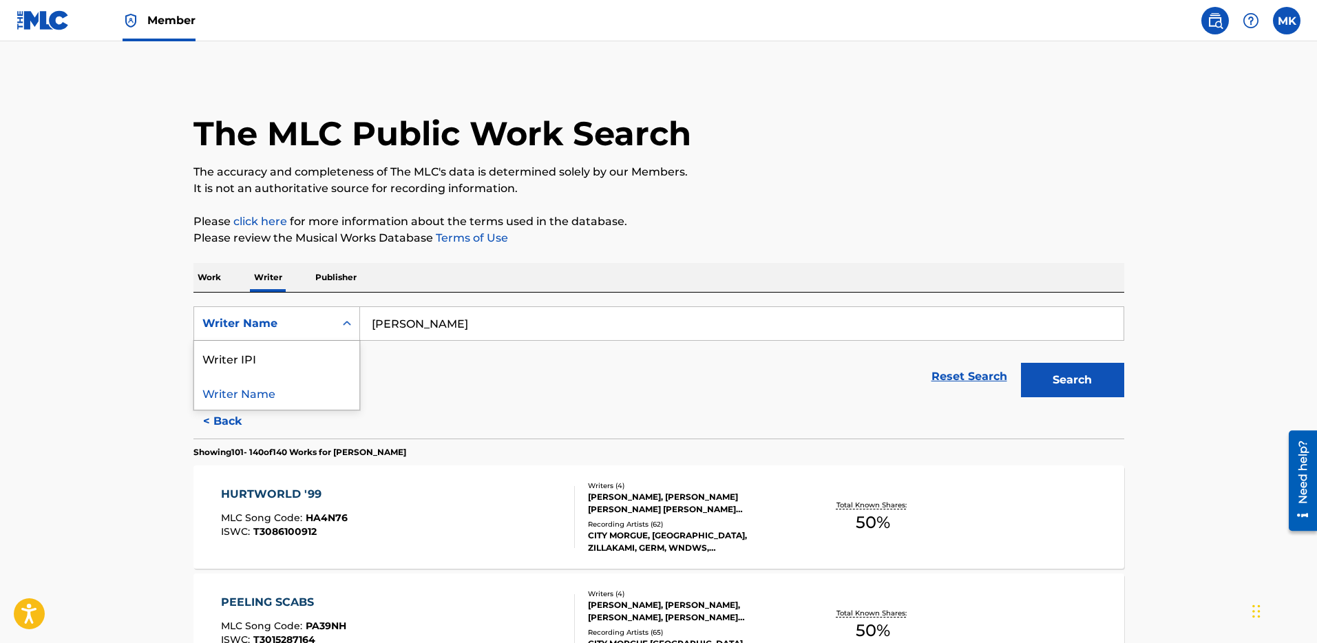
click at [337, 318] on div "Search Form" at bounding box center [347, 323] width 25 height 25
